Goal: Communication & Community: Answer question/provide support

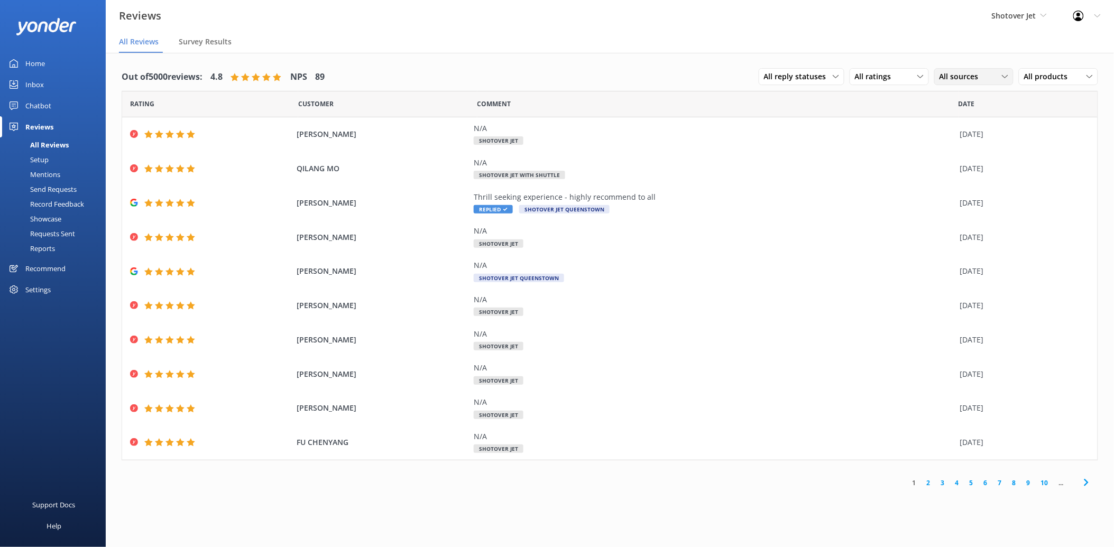
click at [949, 78] on span "All sources" at bounding box center [962, 77] width 45 height 12
click at [943, 157] on link "Google reviews" at bounding box center [982, 162] width 94 height 21
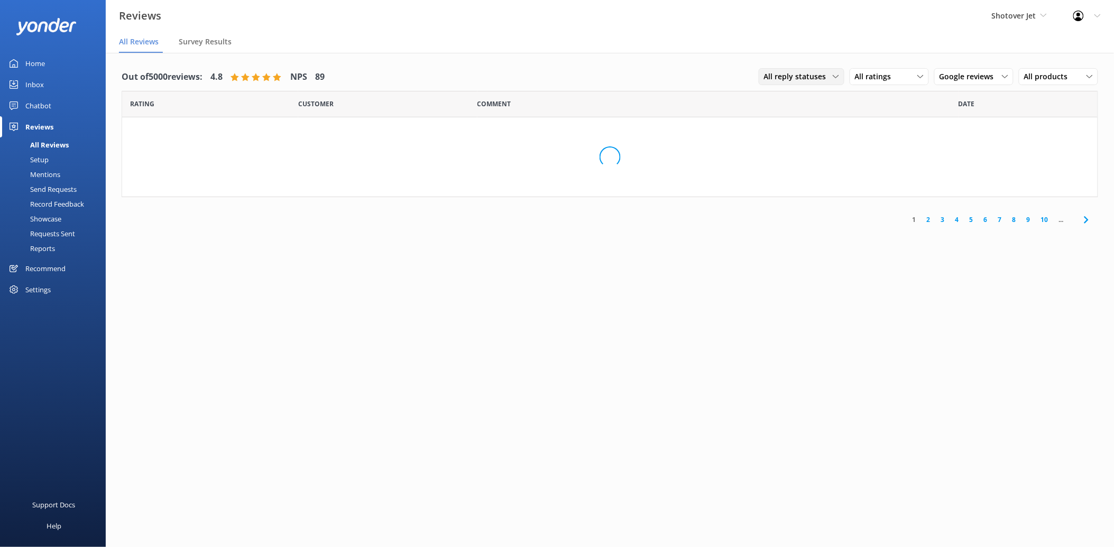
click at [792, 78] on span "All reply statuses" at bounding box center [798, 77] width 69 height 12
click at [792, 116] on div "Needs a reply" at bounding box center [785, 120] width 41 height 11
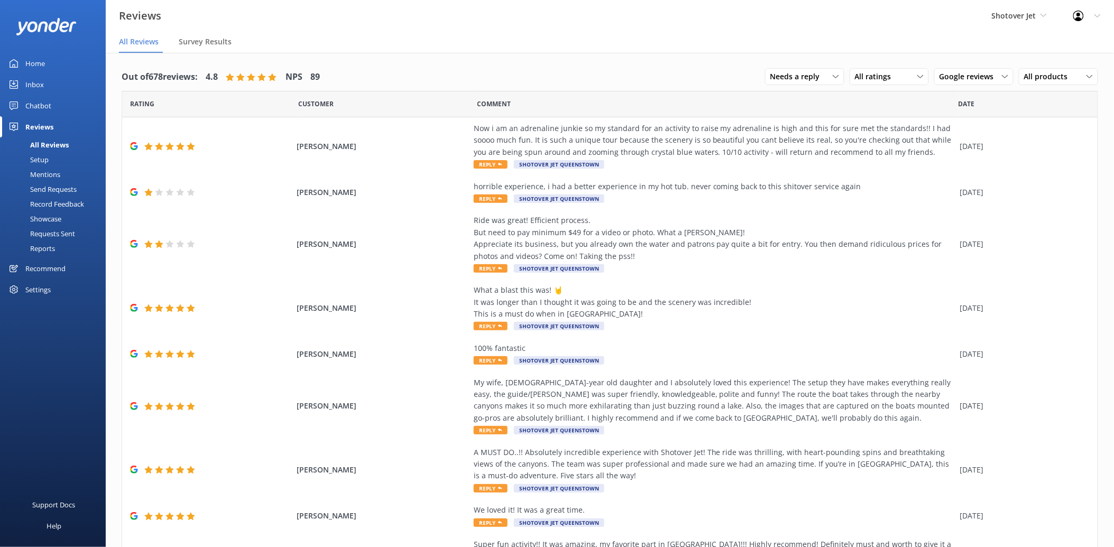
click at [39, 93] on div "Inbox" at bounding box center [34, 84] width 19 height 21
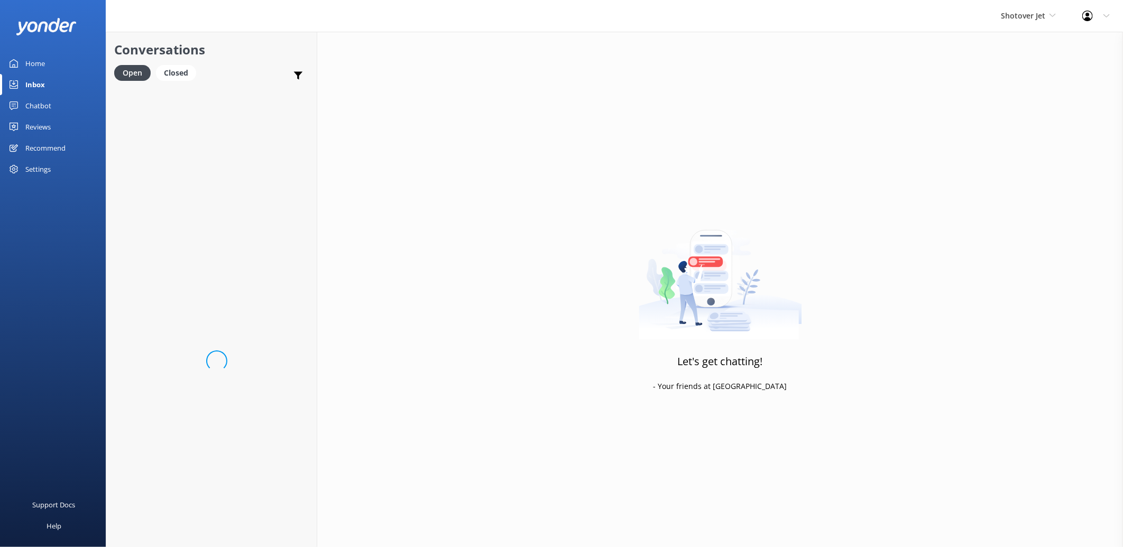
click at [39, 101] on div "Chatbot" at bounding box center [38, 105] width 26 height 21
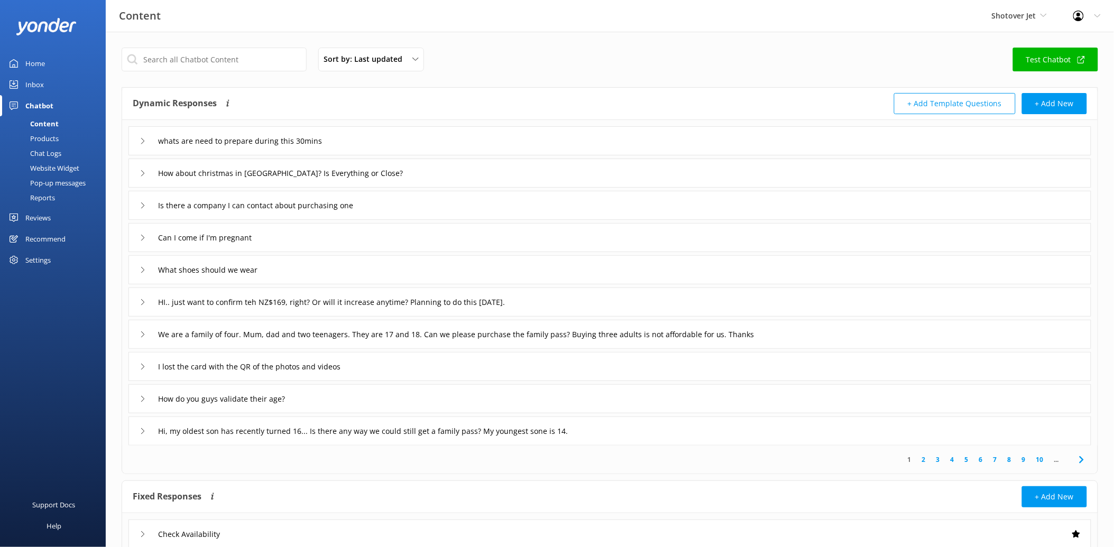
click at [1060, 59] on link "Test Chatbot" at bounding box center [1055, 60] width 85 height 24
click at [22, 82] on link "Inbox" at bounding box center [53, 84] width 106 height 21
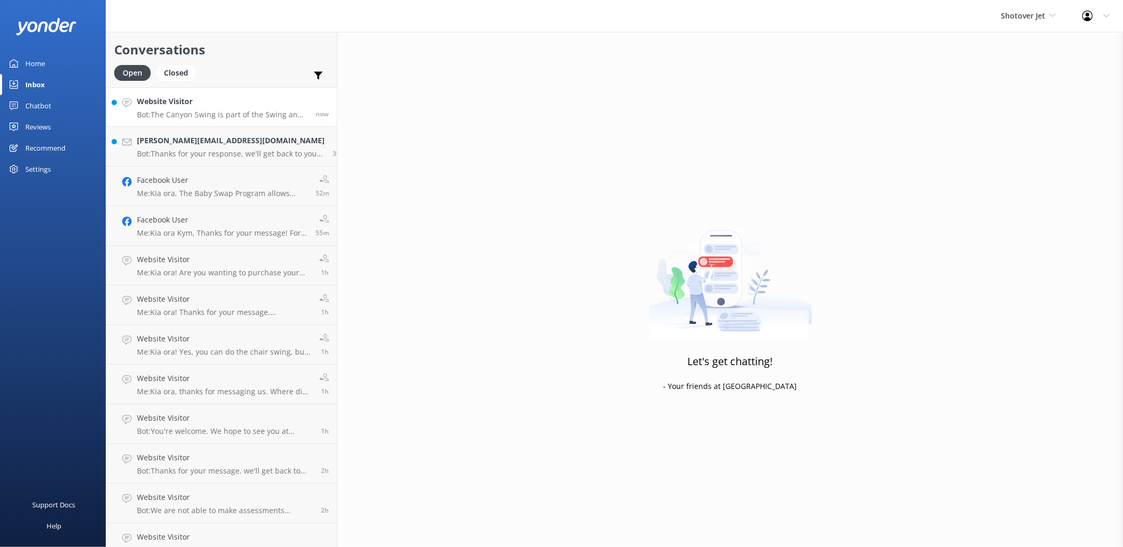
click at [218, 109] on div "Website Visitor Bot: The Canyon Swing is part of the Swing and Jet Combo packag…" at bounding box center [222, 107] width 171 height 23
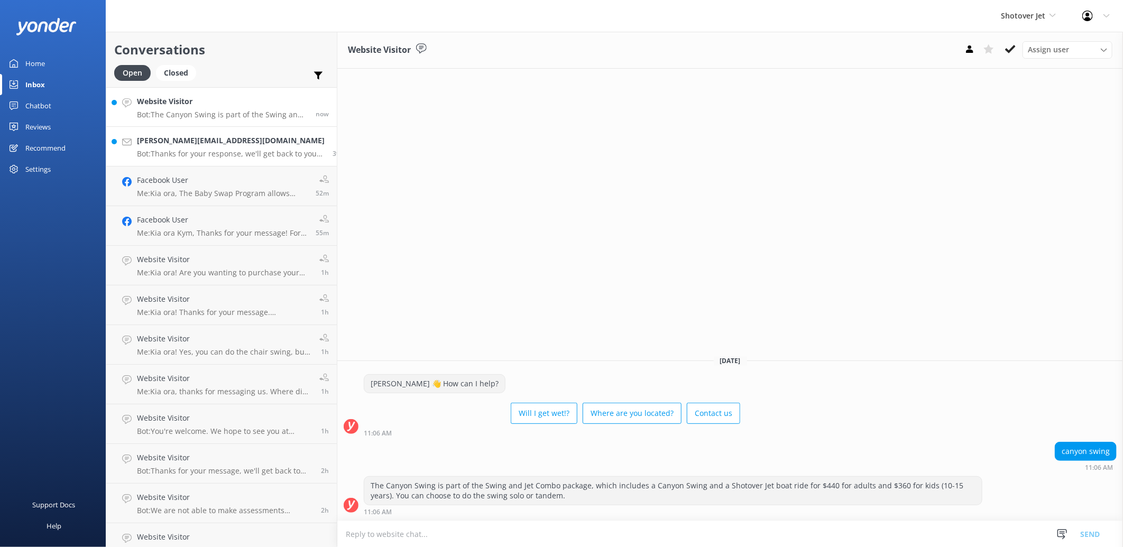
click at [198, 135] on h4 "[PERSON_NAME][EMAIL_ADDRESS][DOMAIN_NAME]" at bounding box center [231, 141] width 188 height 12
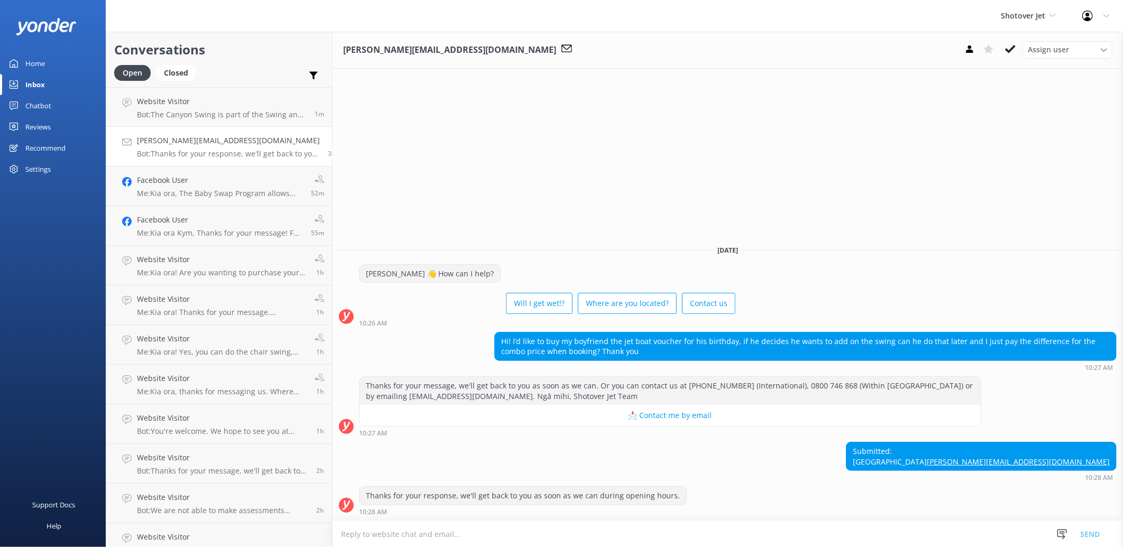
click at [452, 533] on textarea at bounding box center [728, 534] width 791 height 26
drag, startPoint x: 581, startPoint y: 535, endPoint x: 325, endPoint y: 537, distance: 256.0
click at [333, 537] on textarea "Kia [PERSON_NAME], unfortunately the canyon swing if different to the" at bounding box center [728, 534] width 791 height 26
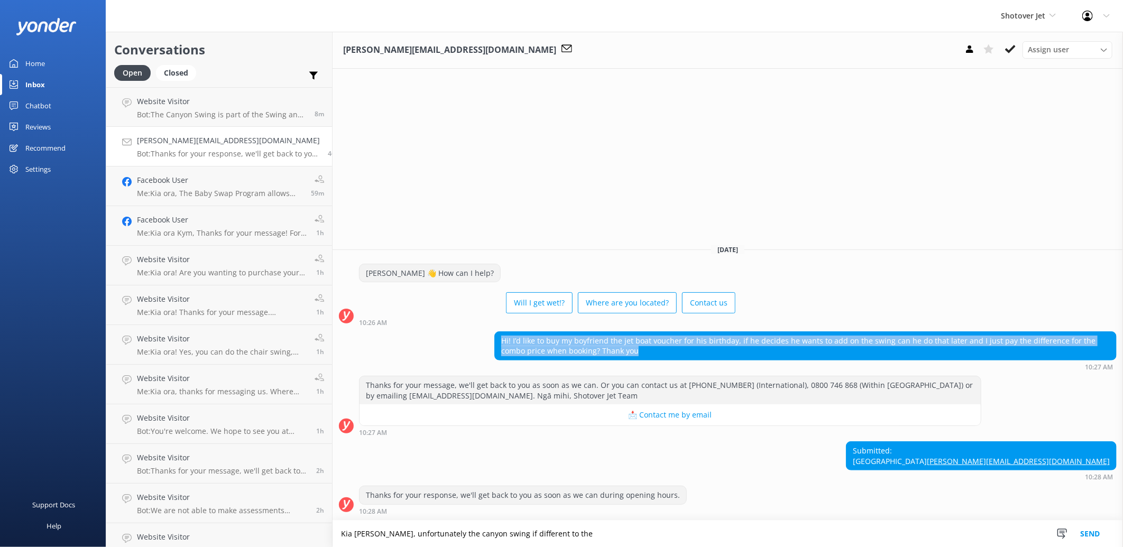
drag, startPoint x: 579, startPoint y: 342, endPoint x: 483, endPoint y: 327, distance: 96.3
click at [495, 332] on div "Hi! I’d like to buy my boyfriend the jet boat voucher for his birthday, if he d…" at bounding box center [805, 346] width 621 height 28
copy div "Hi! I’d like to buy my boyfriend the jet boat voucher for his birthday, if he d…"
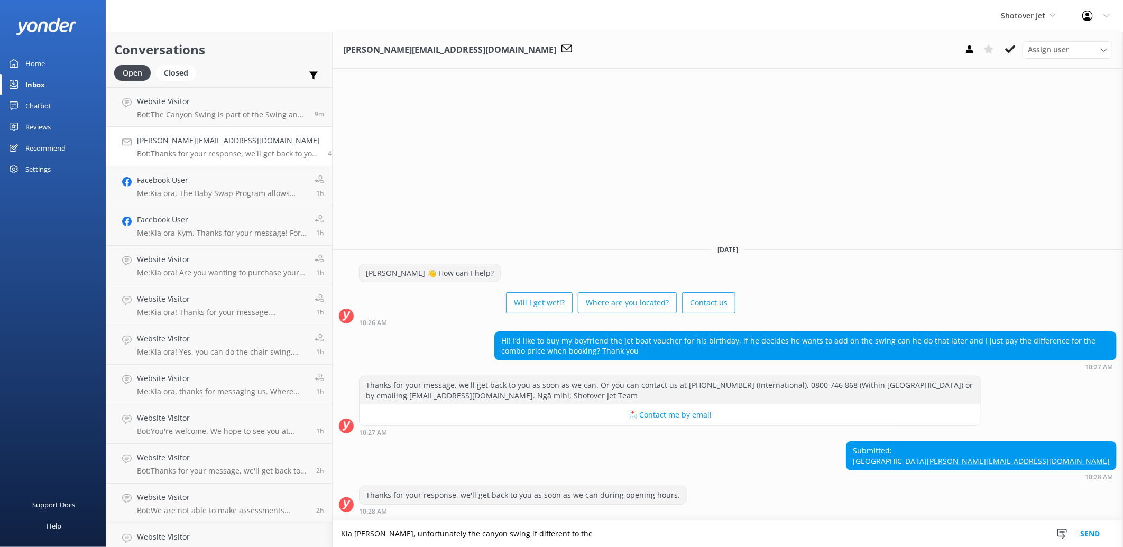
drag, startPoint x: 591, startPoint y: 535, endPoint x: 392, endPoint y: 532, distance: 198.3
click at [392, 532] on textarea "Kia [PERSON_NAME], unfortunately the canyon swing if different to the" at bounding box center [728, 534] width 791 height 26
paste textarea "Thanks for your message. Unfortunately, the canyon swing combo is booked direct…"
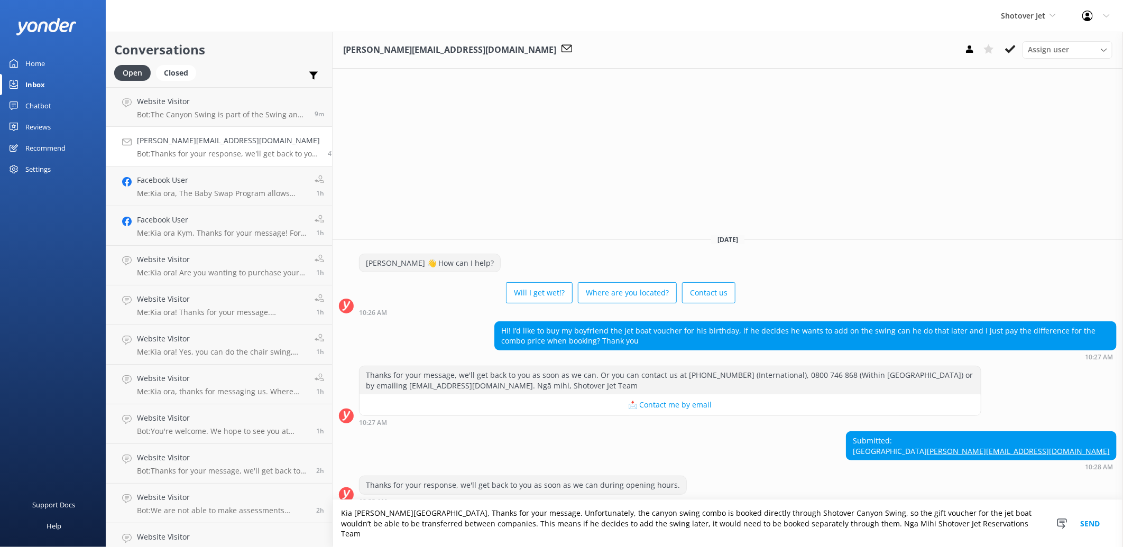
click at [974, 536] on textarea "Kia [PERSON_NAME][GEOGRAPHIC_DATA], Thanks for your message. Unfortunately, the…" at bounding box center [728, 523] width 791 height 47
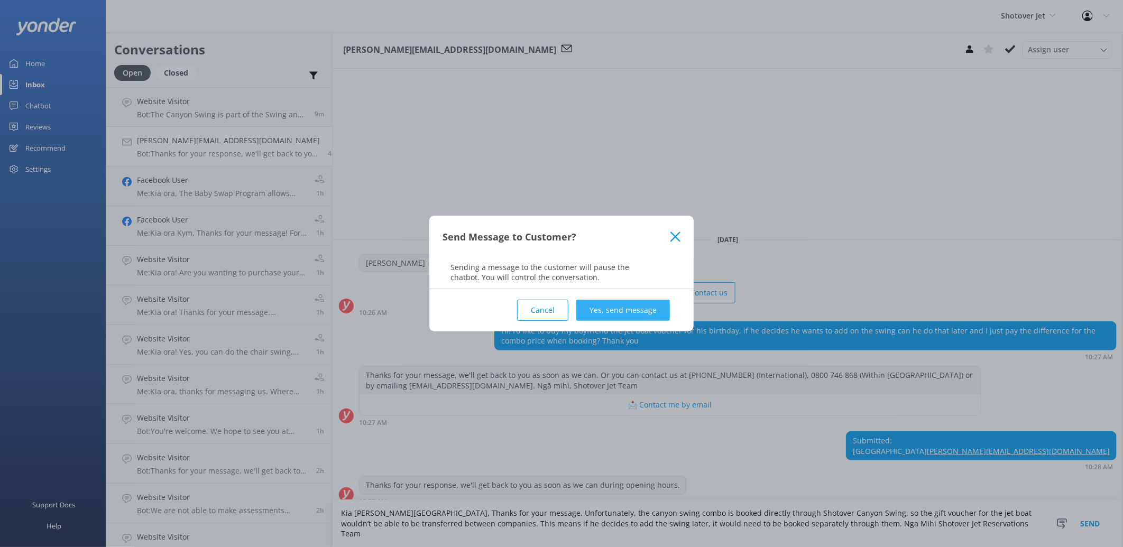
type textarea "Kia [PERSON_NAME][GEOGRAPHIC_DATA], Thanks for your message. Unfortunately, the…"
click at [628, 304] on button "Yes, send message" at bounding box center [623, 310] width 94 height 21
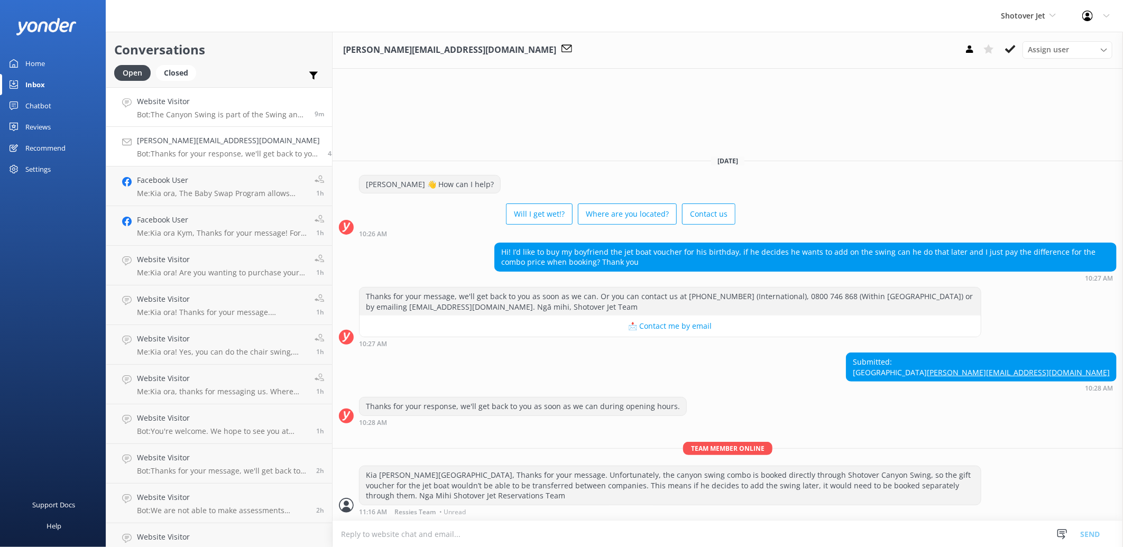
click at [217, 94] on link "Website Visitor Bot: The Canyon Swing is part of the Swing and Jet Combo packag…" at bounding box center [219, 107] width 226 height 40
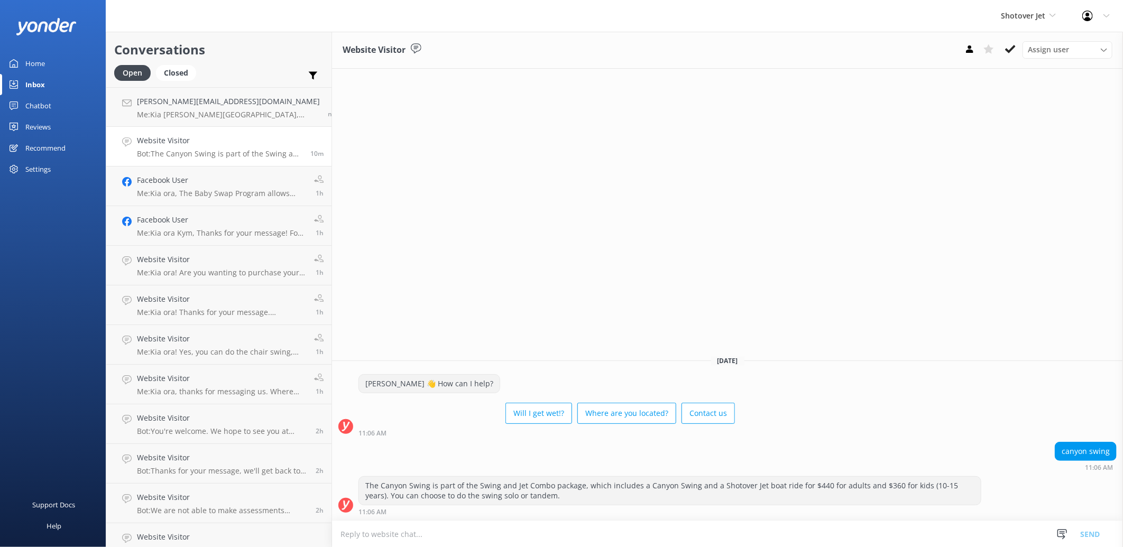
click at [558, 456] on div "canyon swing 11:06 AM" at bounding box center [727, 456] width 791 height 29
